Goal: Navigation & Orientation: Find specific page/section

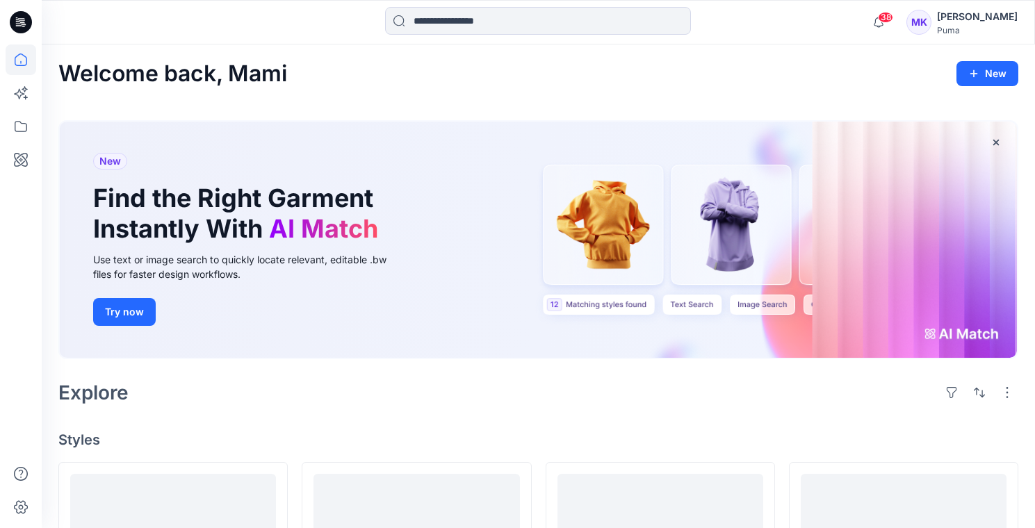
click at [977, 19] on div "[PERSON_NAME]" at bounding box center [977, 16] width 81 height 17
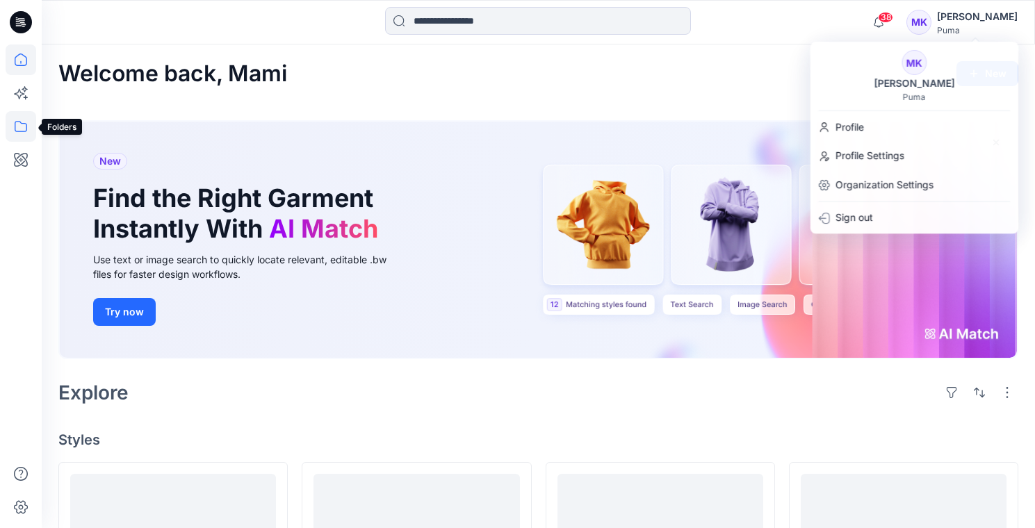
click at [23, 127] on icon at bounding box center [21, 126] width 31 height 31
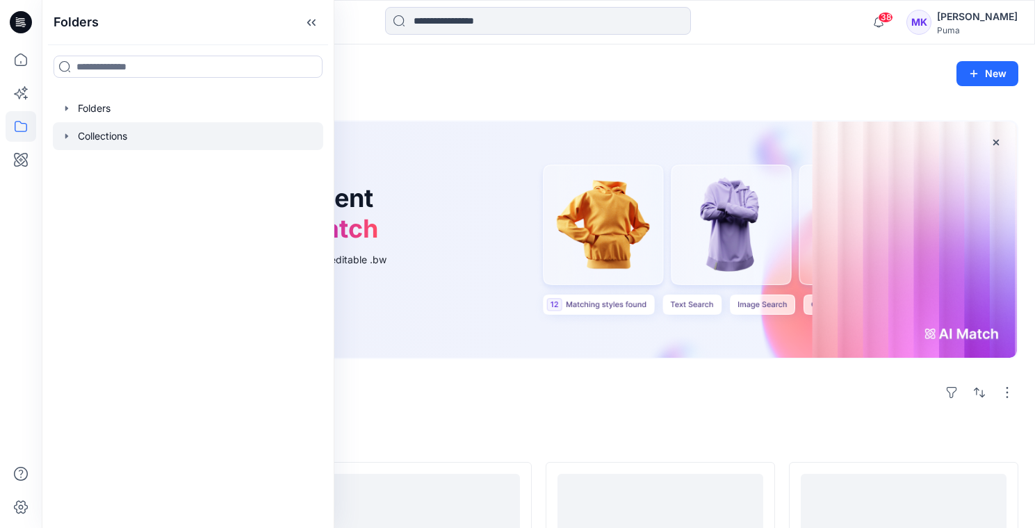
click at [111, 140] on div at bounding box center [188, 136] width 270 height 28
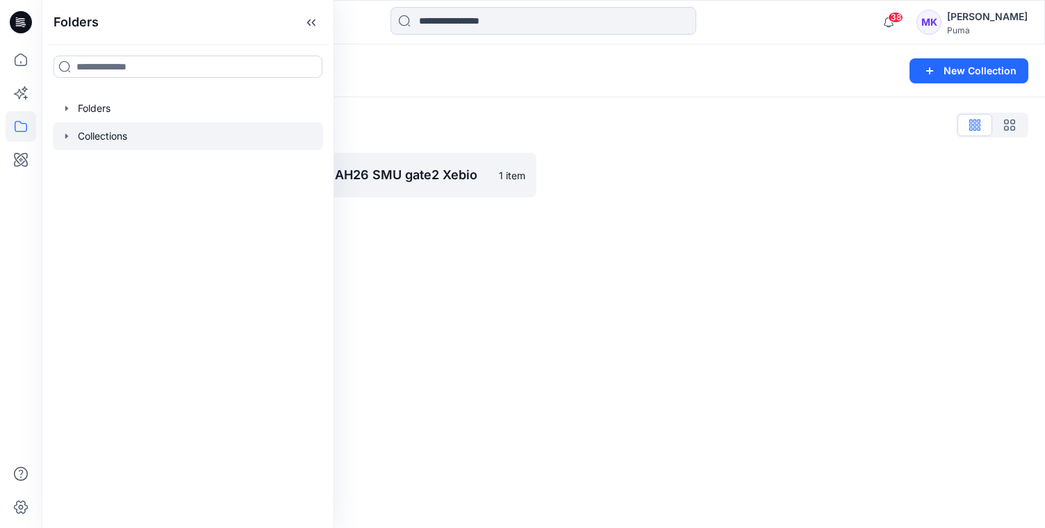
click at [569, 259] on div "Collections New Collection Collections List AH26 SMU gate2 Alpen 1 item AH26 SM…" at bounding box center [544, 286] width 1004 height 484
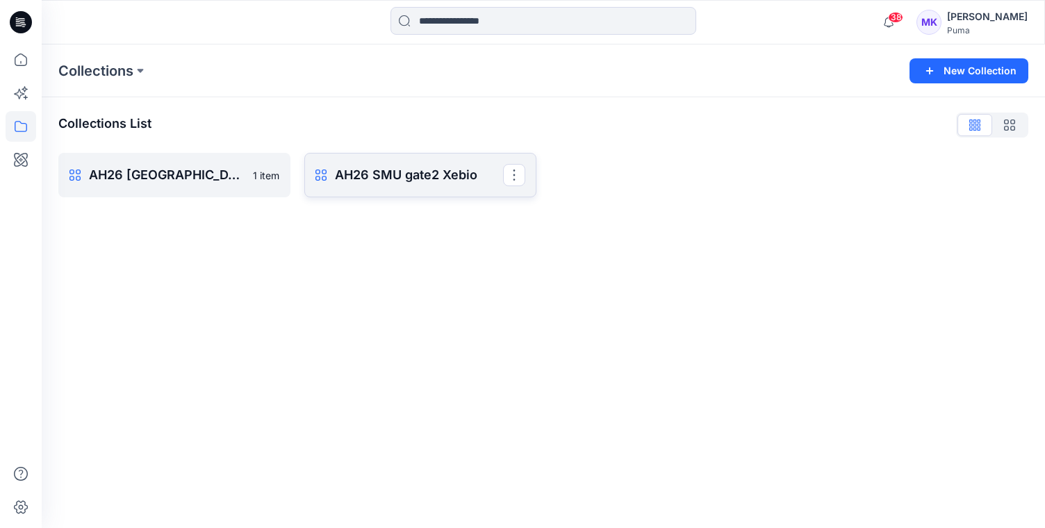
click at [410, 183] on p "AH26 SMU gate2 Xebio" at bounding box center [419, 174] width 168 height 19
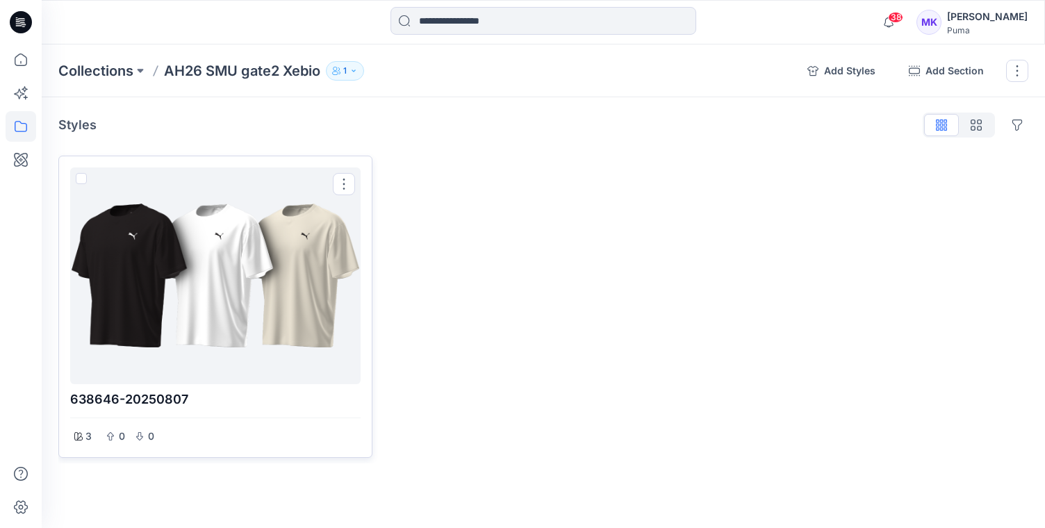
click at [285, 256] on div at bounding box center [215, 276] width 279 height 206
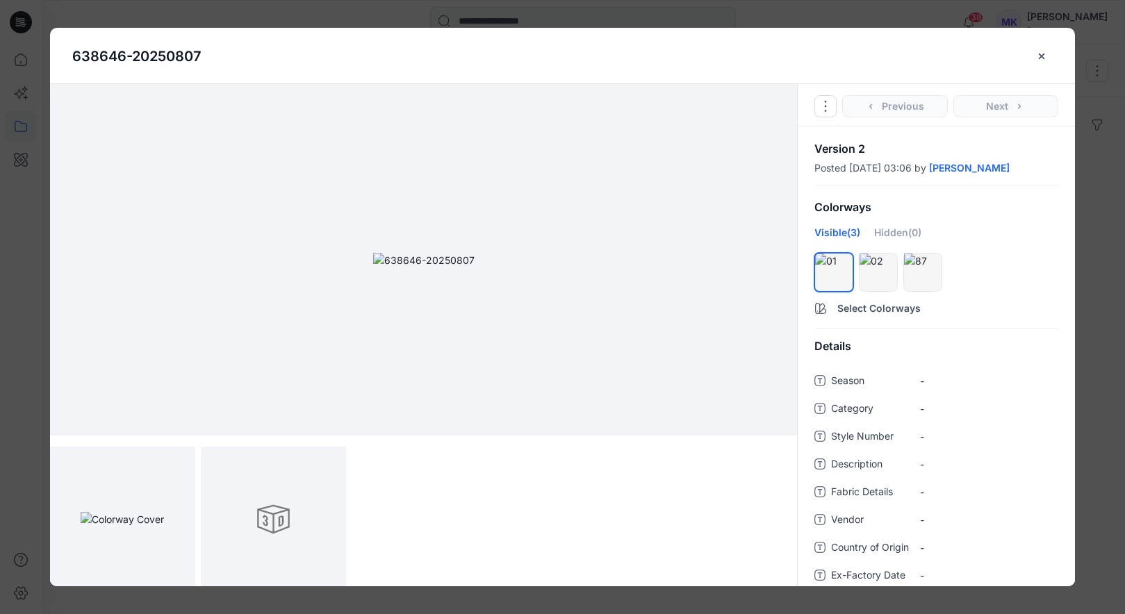
scroll to position [6, 0]
click at [275, 509] on div at bounding box center [273, 513] width 145 height 145
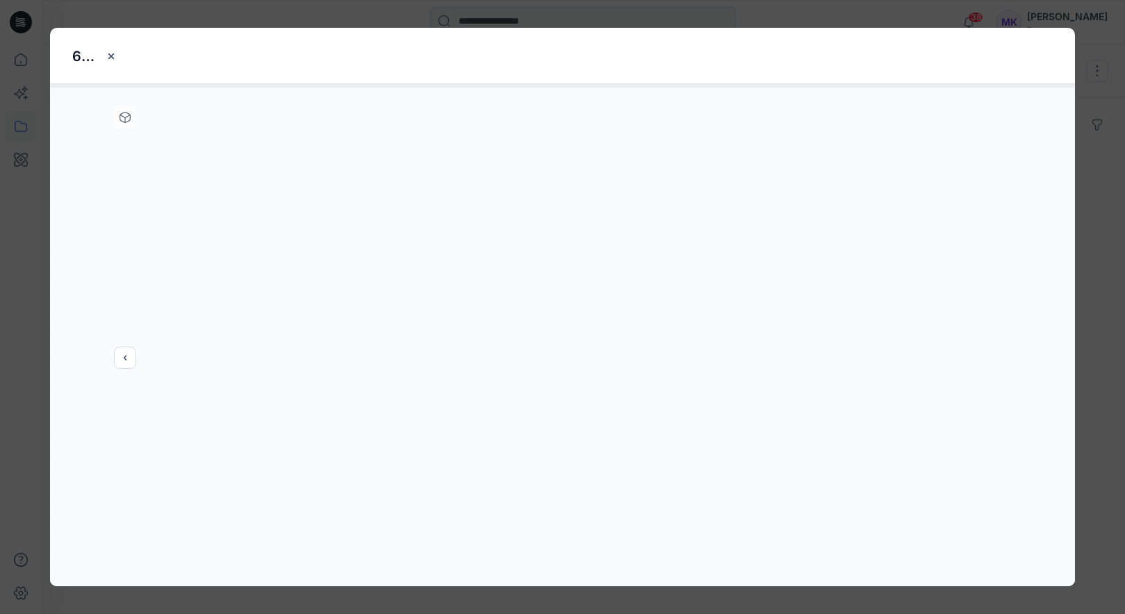
click at [127, 357] on div at bounding box center [562, 335] width 1025 height 502
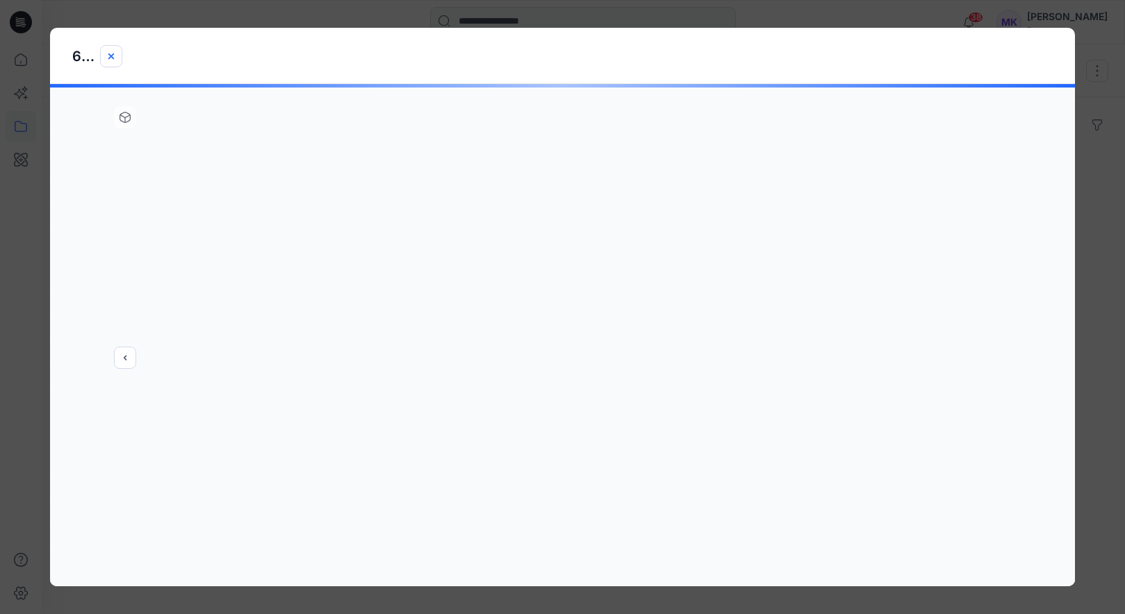
click at [112, 60] on icon "close-btn" at bounding box center [111, 56] width 11 height 11
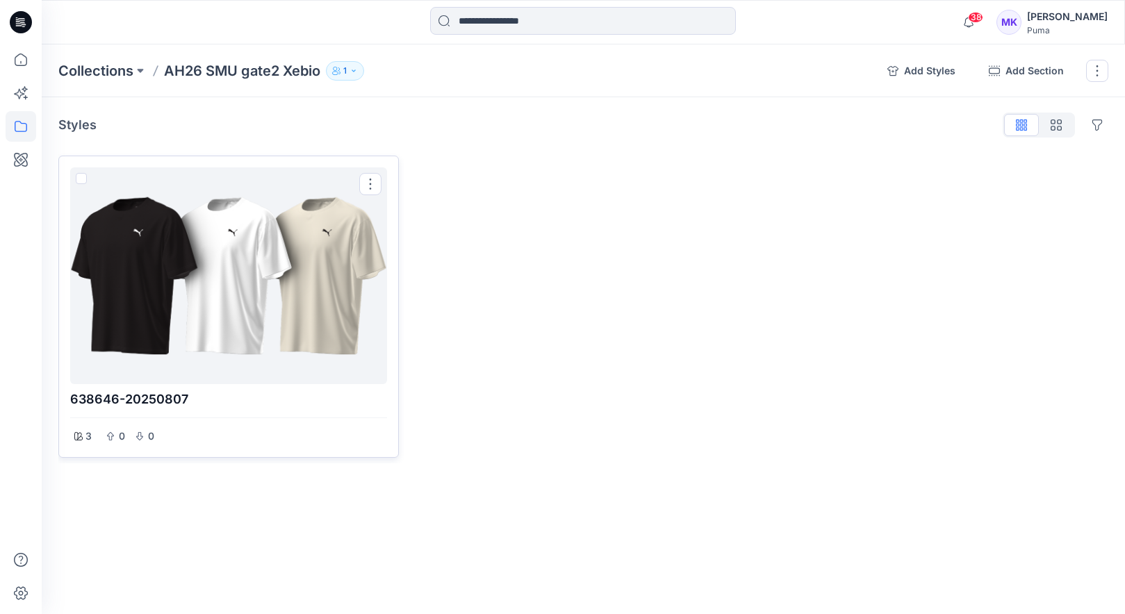
click at [277, 290] on div at bounding box center [229, 276] width 306 height 206
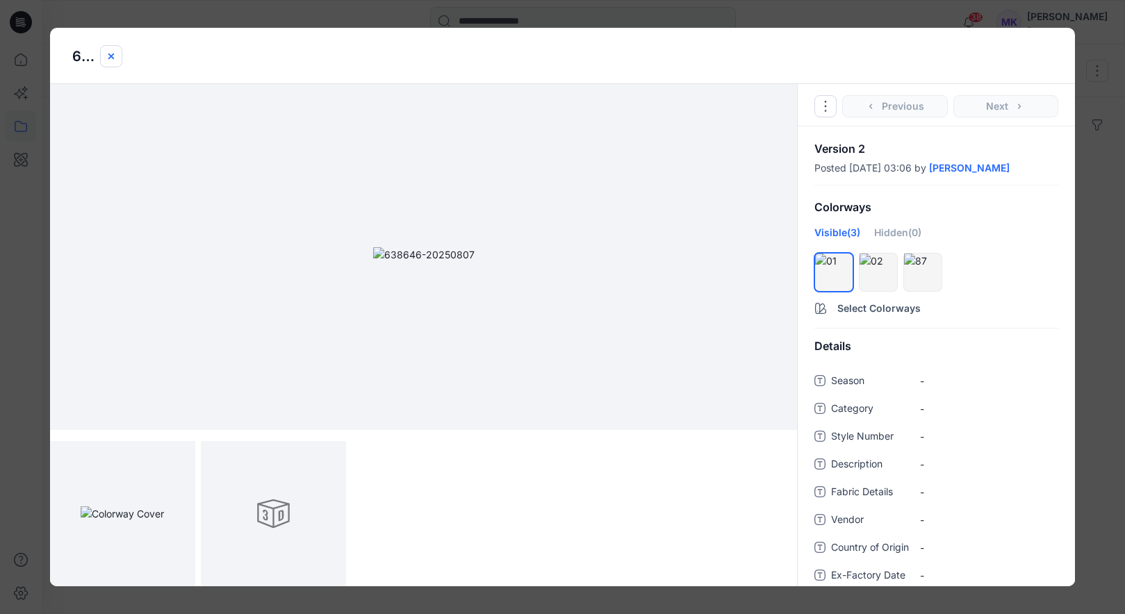
click at [113, 58] on icon "close-btn" at bounding box center [111, 56] width 6 height 6
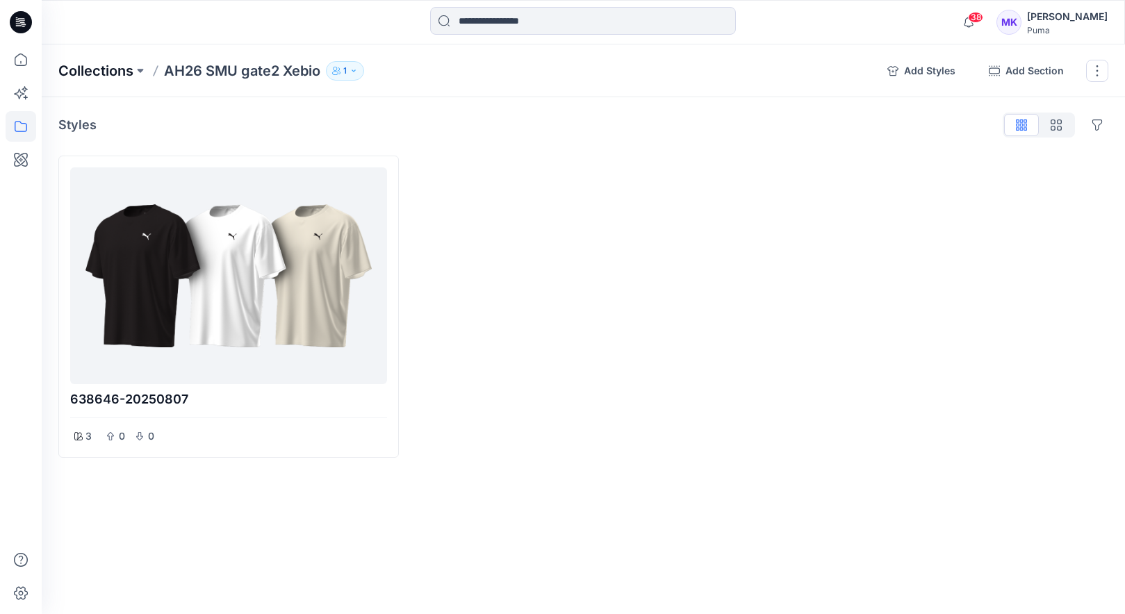
click at [90, 67] on p "Collections" at bounding box center [95, 70] width 75 height 19
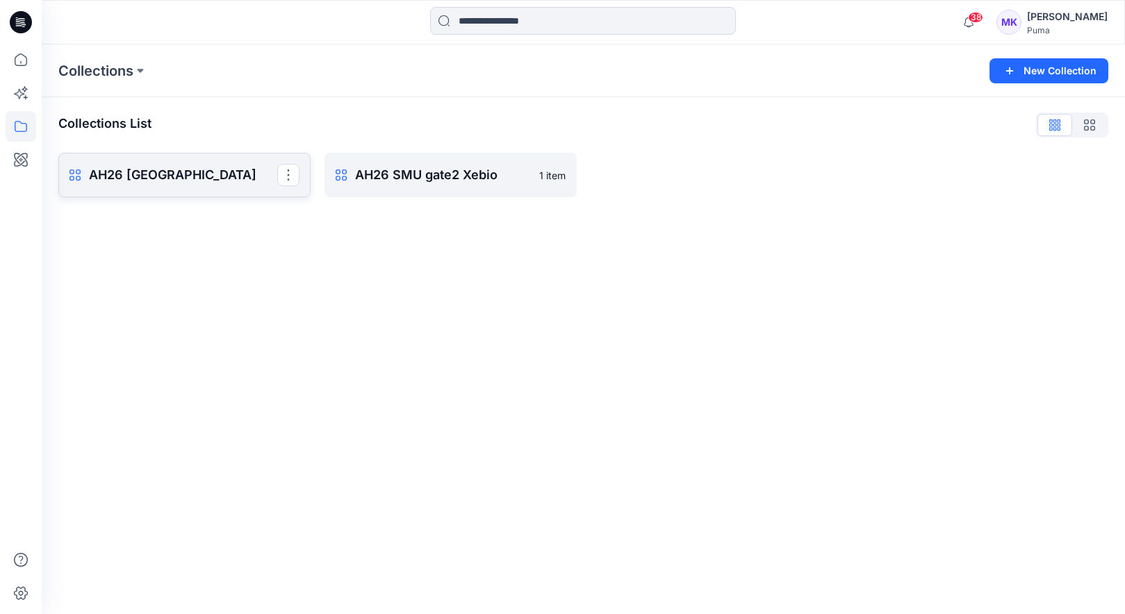
click at [186, 177] on p "AH26 [GEOGRAPHIC_DATA]" at bounding box center [183, 174] width 188 height 19
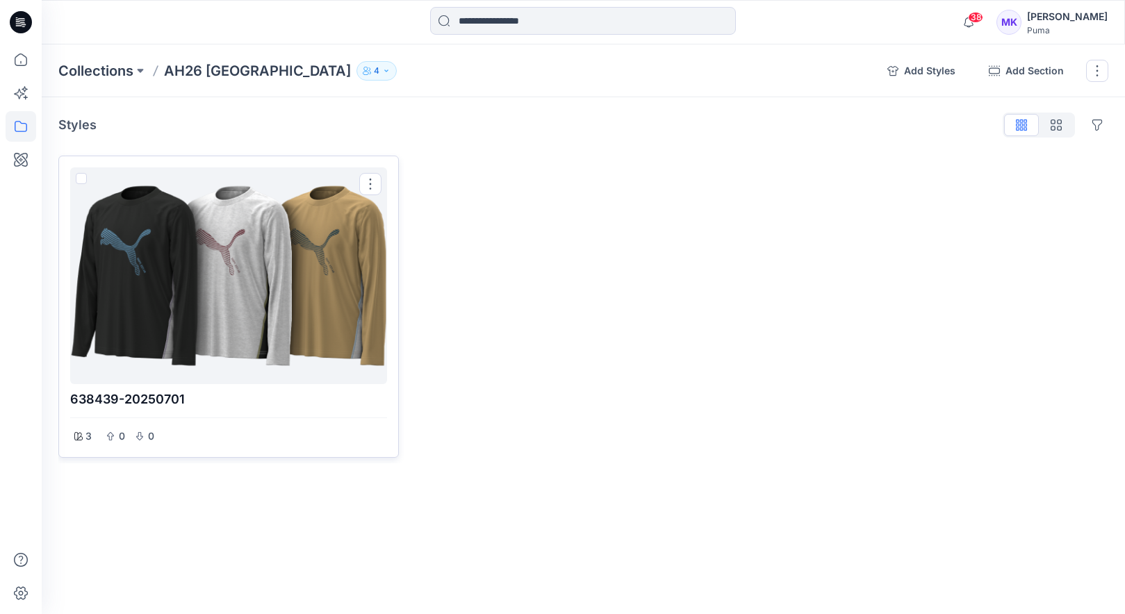
click at [223, 242] on div at bounding box center [229, 276] width 306 height 206
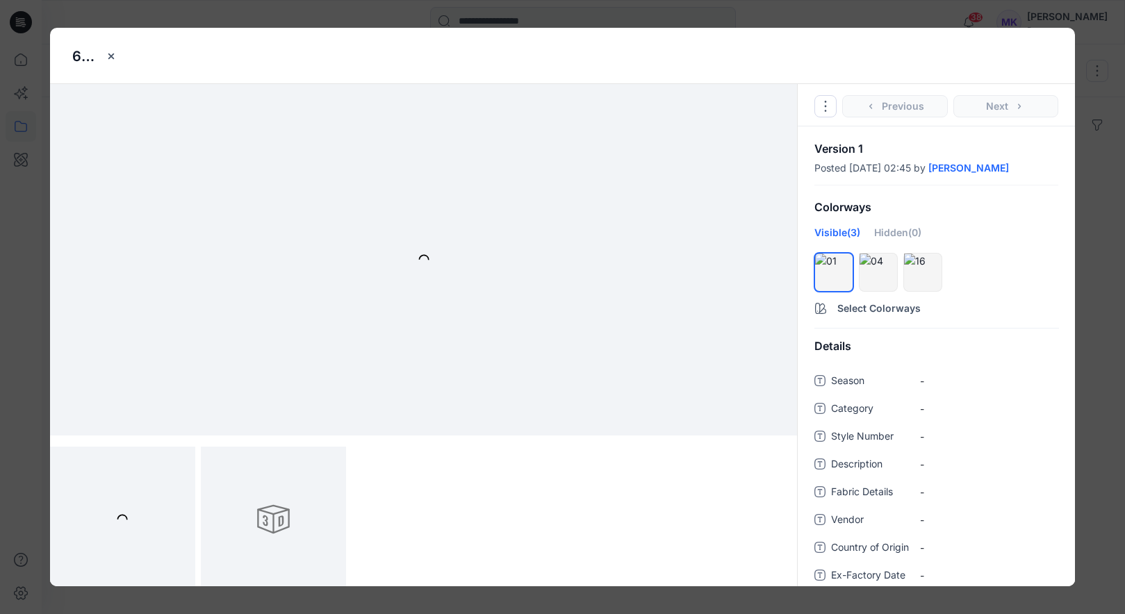
scroll to position [6, 0]
click at [886, 267] on icon "hide/show colorway" at bounding box center [884, 266] width 11 height 11
click at [874, 274] on button "hide/show colorway" at bounding box center [885, 266] width 22 height 22
click at [890, 235] on div "Hidden (2)" at bounding box center [895, 237] width 47 height 25
click at [878, 275] on button "hide/show colorway" at bounding box center [885, 266] width 22 height 22
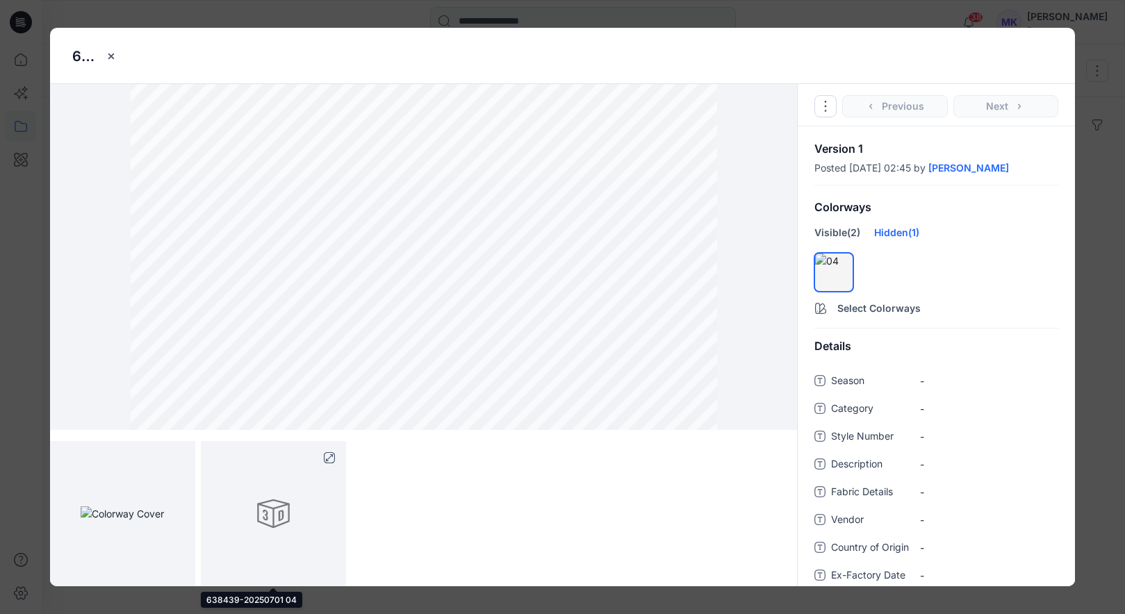
click at [317, 527] on div at bounding box center [273, 513] width 145 height 145
